Goal: Task Accomplishment & Management: Use online tool/utility

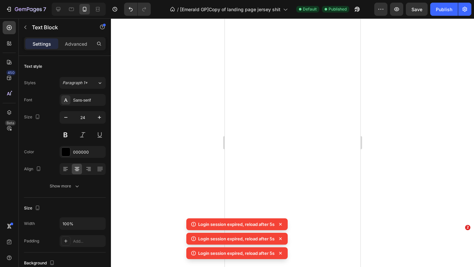
click at [279, 226] on icon at bounding box center [280, 224] width 7 height 7
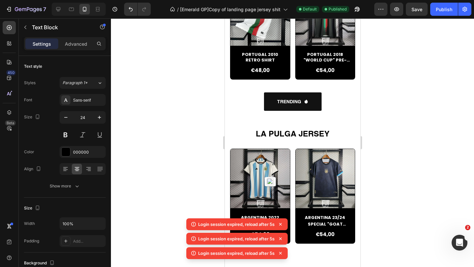
scroll to position [160, 0]
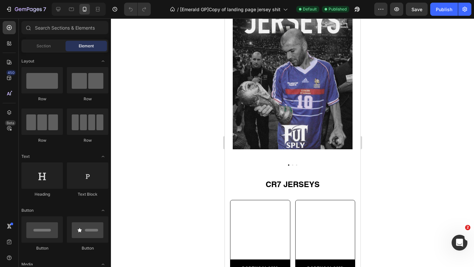
scroll to position [382, 0]
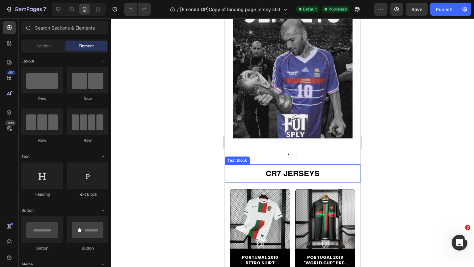
click at [287, 174] on strong "CR7 JERSEYS" at bounding box center [292, 173] width 54 height 9
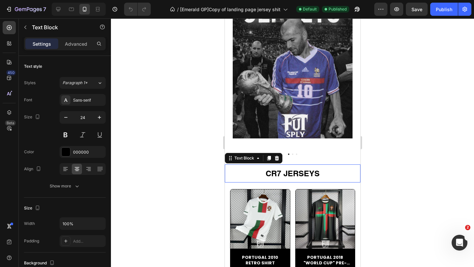
click at [287, 174] on strong "CR7 JERSEYS" at bounding box center [292, 173] width 54 height 9
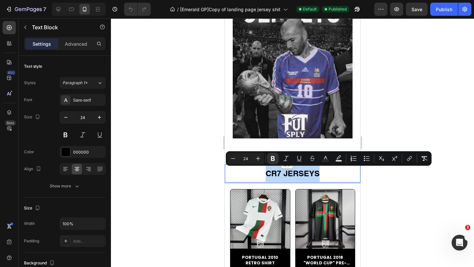
click at [287, 174] on strong "CR7 JERSEYS" at bounding box center [292, 173] width 54 height 9
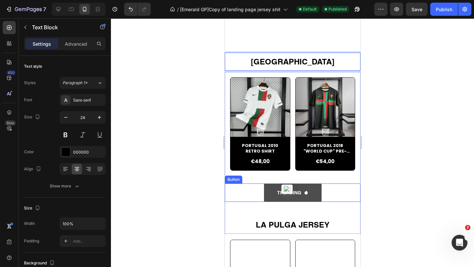
scroll to position [530, 0]
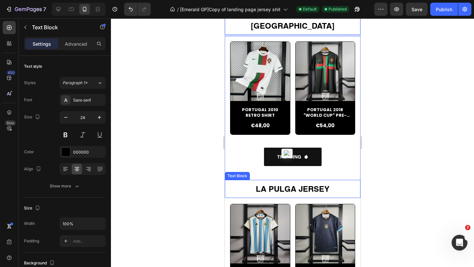
click at [300, 187] on strong "LA PULGA JERSEY" at bounding box center [292, 188] width 74 height 9
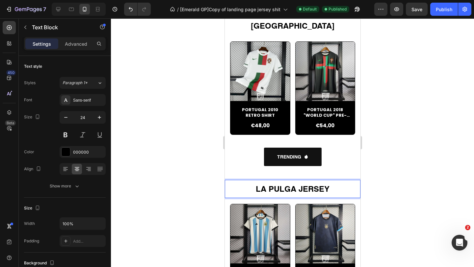
click at [300, 187] on strong "LA PULGA JERSEY" at bounding box center [292, 188] width 74 height 9
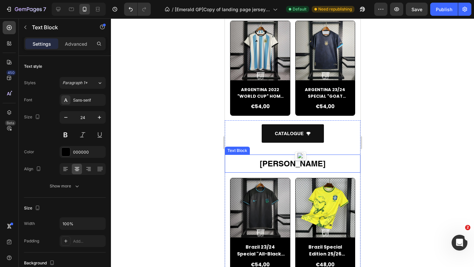
click at [285, 162] on strong "Neymar Jr." at bounding box center [292, 163] width 66 height 9
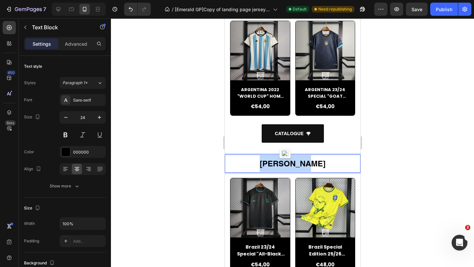
click at [285, 162] on strong "Neymar Jr." at bounding box center [292, 163] width 66 height 9
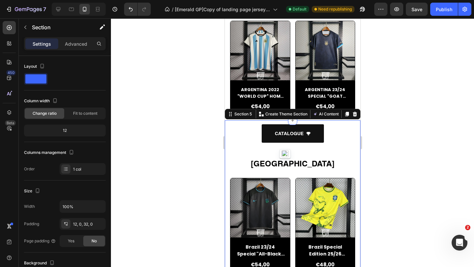
click at [344, 121] on div "CATALOGUE Button BRAZIL Text Block Product Images Brazil 23/24 Special "All-Bla…" at bounding box center [293, 219] width 136 height 198
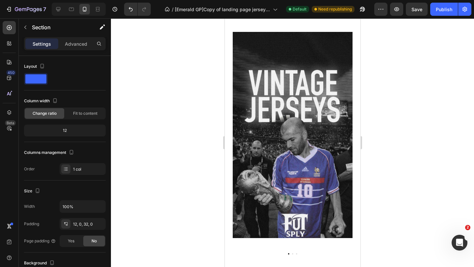
scroll to position [285, 0]
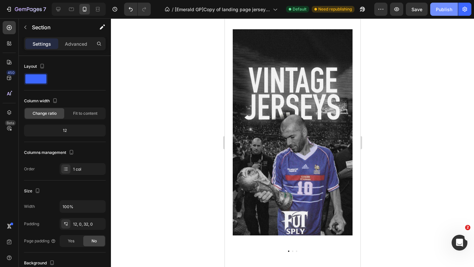
click at [446, 5] on button "Publish" at bounding box center [444, 9] width 28 height 13
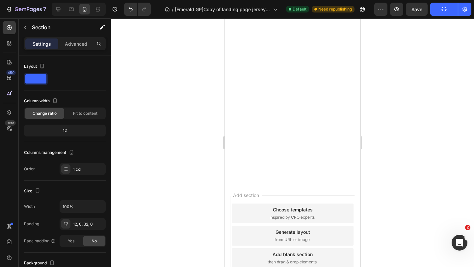
scroll to position [7, 0]
